Goal: Information Seeking & Learning: Learn about a topic

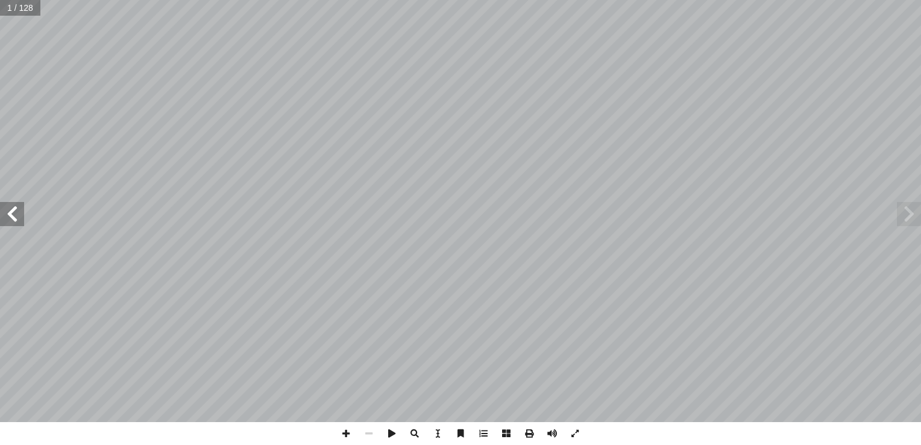
click at [19, 214] on span at bounding box center [12, 214] width 24 height 24
click at [11, 213] on span at bounding box center [12, 214] width 24 height 24
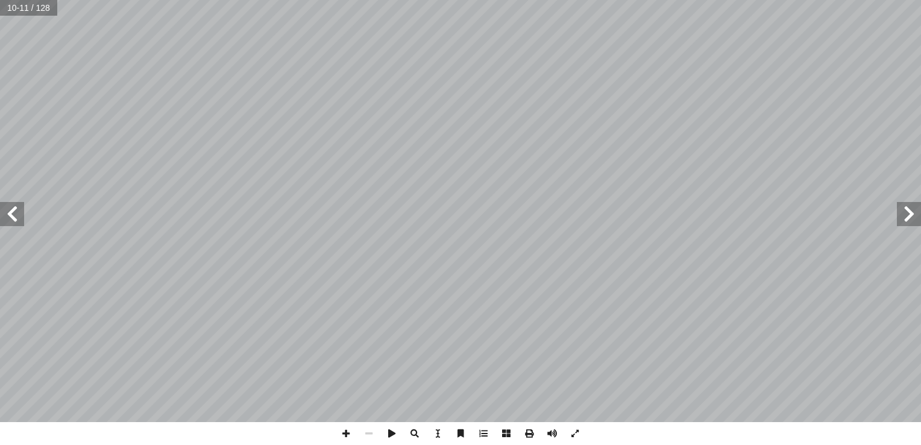
click at [11, 213] on span at bounding box center [12, 214] width 24 height 24
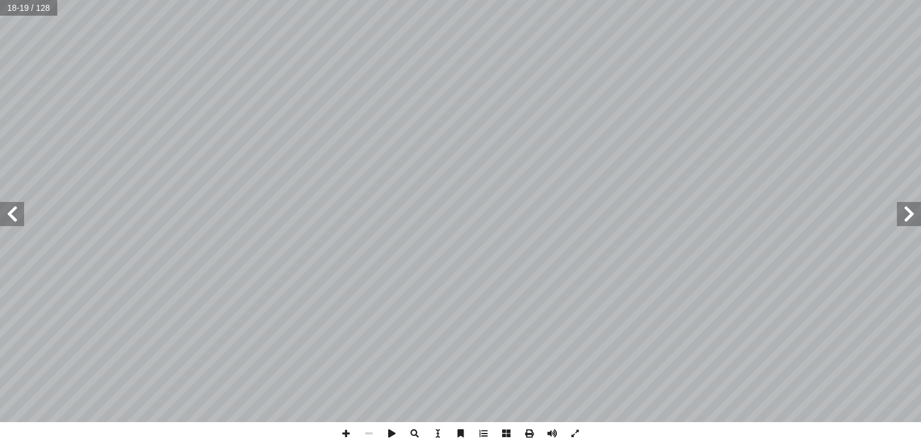
click at [11, 213] on span at bounding box center [12, 214] width 24 height 24
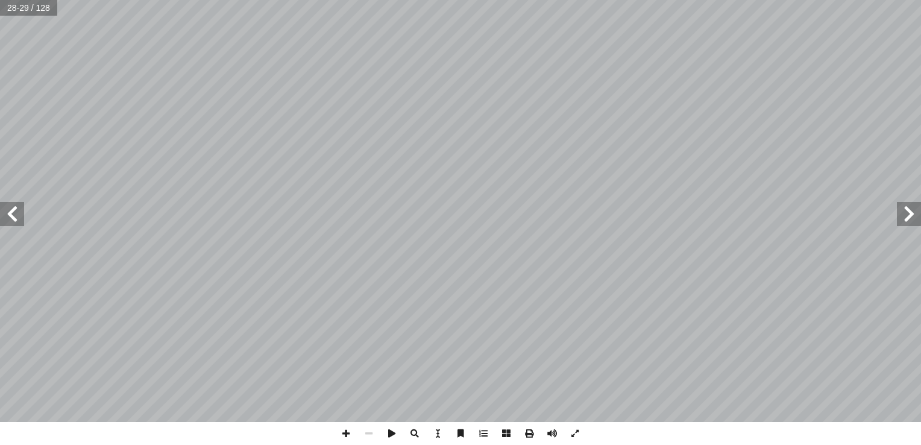
click at [11, 213] on span at bounding box center [12, 214] width 24 height 24
click at [351, 435] on span at bounding box center [346, 433] width 23 height 23
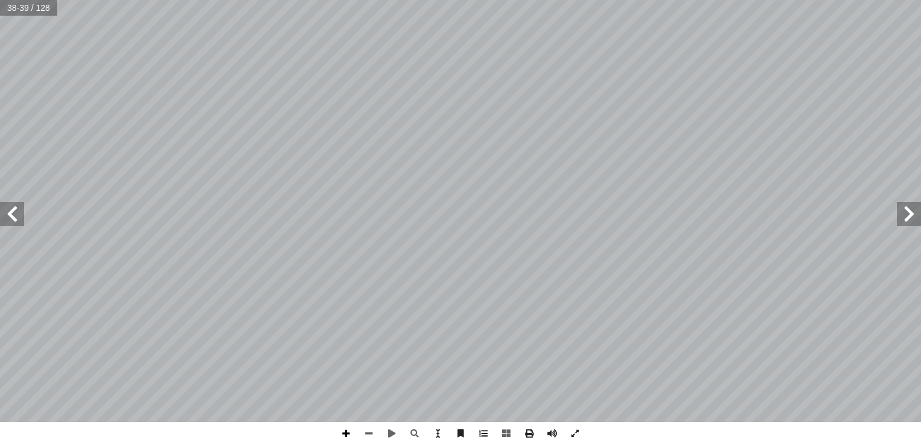
click at [343, 431] on span at bounding box center [346, 433] width 23 height 23
